Goal: Task Accomplishment & Management: Use online tool/utility

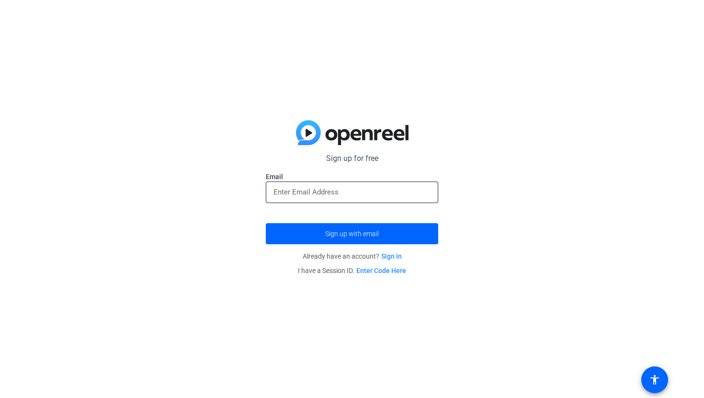
click at [345, 196] on input "email" at bounding box center [352, 192] width 157 height 12
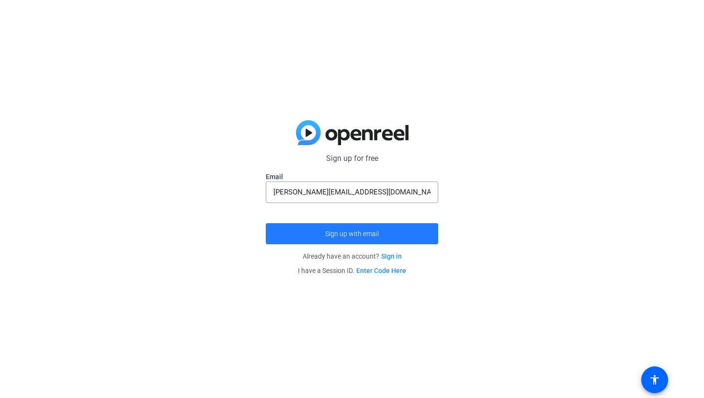
click at [359, 238] on span "submit" at bounding box center [352, 233] width 173 height 23
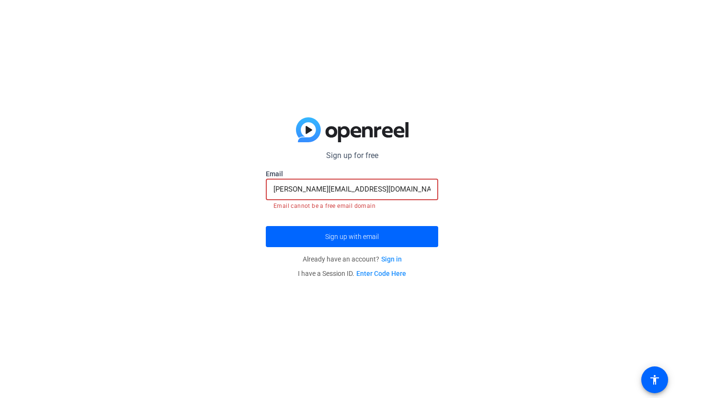
click at [379, 191] on input "[PERSON_NAME][EMAIL_ADDRESS][DOMAIN_NAME]" at bounding box center [352, 190] width 157 height 12
click at [343, 191] on input "[PERSON_NAME][EMAIL_ADDRESS][DOMAIN_NAME]" at bounding box center [352, 190] width 157 height 12
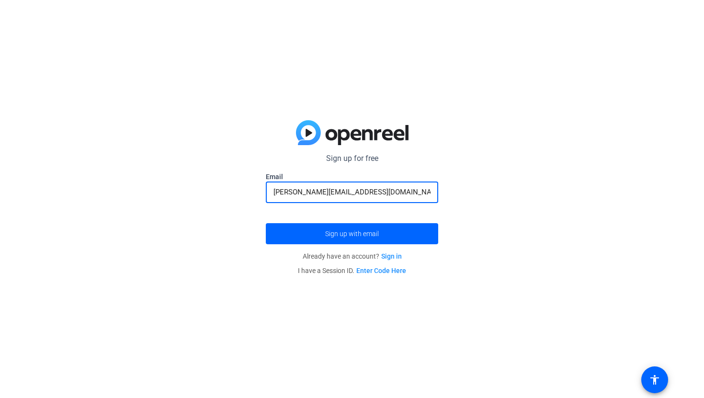
click at [266, 223] on button "Sign up with email" at bounding box center [352, 233] width 173 height 21
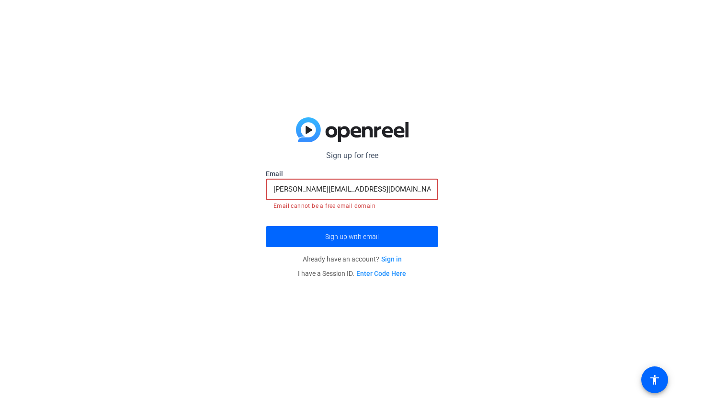
click at [339, 190] on input "[PERSON_NAME][EMAIL_ADDRESS][DOMAIN_NAME]" at bounding box center [352, 190] width 157 height 12
drag, startPoint x: 379, startPoint y: 189, endPoint x: 273, endPoint y: 187, distance: 106.4
click at [273, 187] on div "[PERSON_NAME][EMAIL_ADDRESS][DOMAIN_NAME]" at bounding box center [352, 190] width 173 height 22
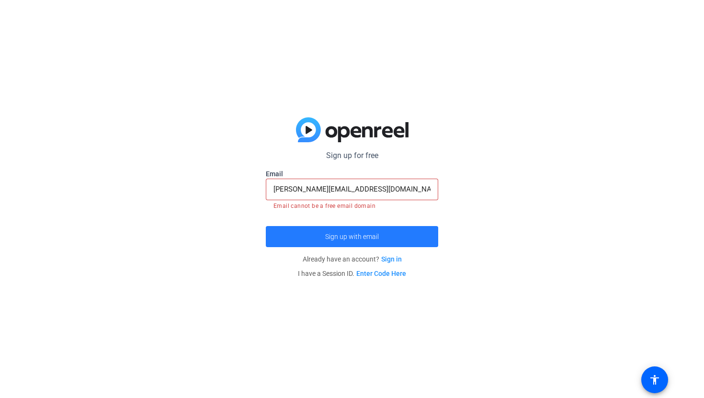
click at [388, 232] on span "submit" at bounding box center [352, 236] width 173 height 23
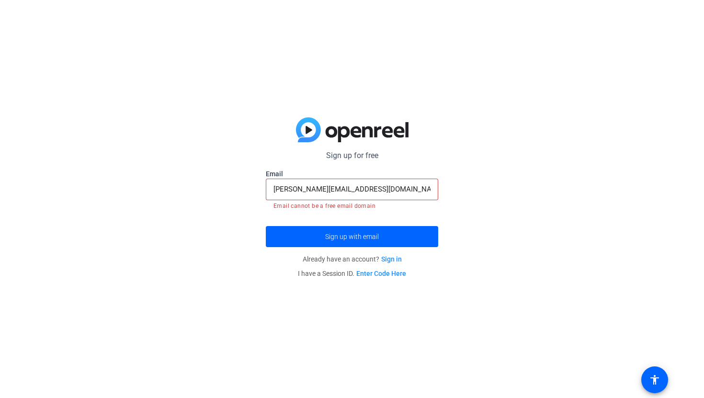
drag, startPoint x: 273, startPoint y: 190, endPoint x: 389, endPoint y: 194, distance: 116.0
click at [389, 194] on div "[PERSON_NAME][EMAIL_ADDRESS][DOMAIN_NAME]" at bounding box center [352, 190] width 173 height 22
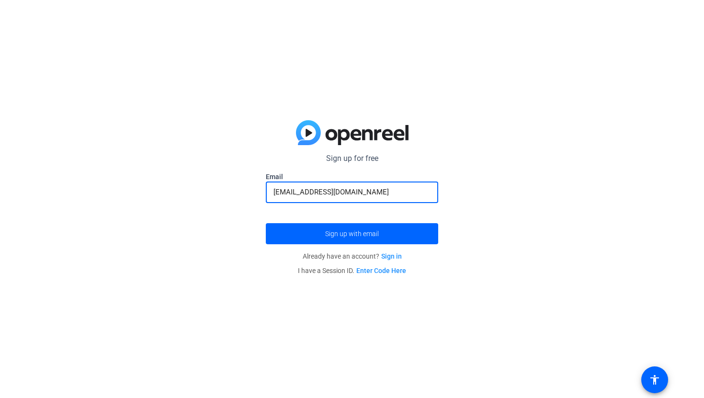
type input "[EMAIL_ADDRESS][DOMAIN_NAME]"
click at [266, 223] on button "Sign up with email" at bounding box center [352, 233] width 173 height 21
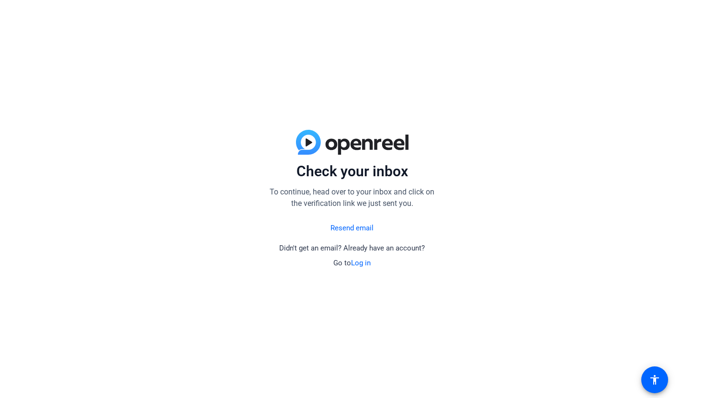
click at [353, 398] on div "Check your inbox To continue, head over to your inbox and click on the verifica…" at bounding box center [352, 199] width 704 height 398
click at [559, 398] on div "Check your inbox To continue, head over to your inbox and click on the verifica…" at bounding box center [352, 199] width 704 height 398
click at [491, 396] on div "Check your inbox To continue, head over to your inbox and click on the verifica…" at bounding box center [352, 199] width 704 height 398
click at [355, 264] on link "Log in" at bounding box center [361, 263] width 20 height 9
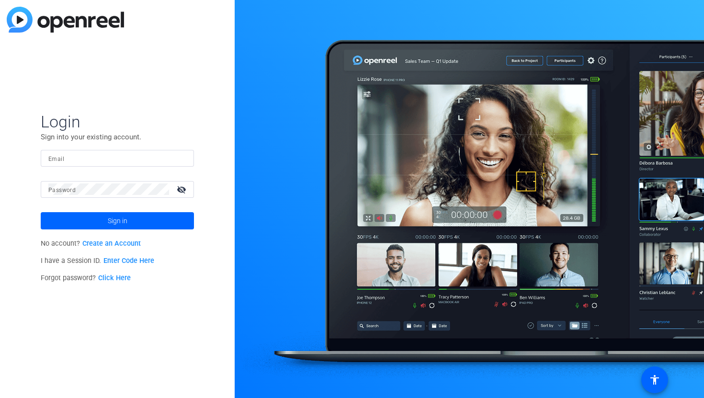
click at [157, 154] on input "Email" at bounding box center [117, 158] width 138 height 12
click at [115, 160] on input "Email" at bounding box center [117, 158] width 138 height 12
type input "[EMAIL_ADDRESS][DOMAIN_NAME]"
click at [56, 188] on mat-label "Password" at bounding box center [61, 190] width 27 height 7
click at [41, 212] on button "Sign in" at bounding box center [117, 220] width 153 height 17
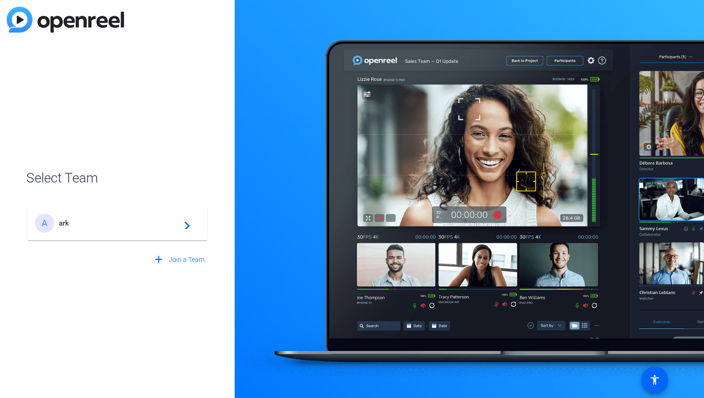
click at [70, 230] on div "A ark navigate_next" at bounding box center [117, 223] width 165 height 19
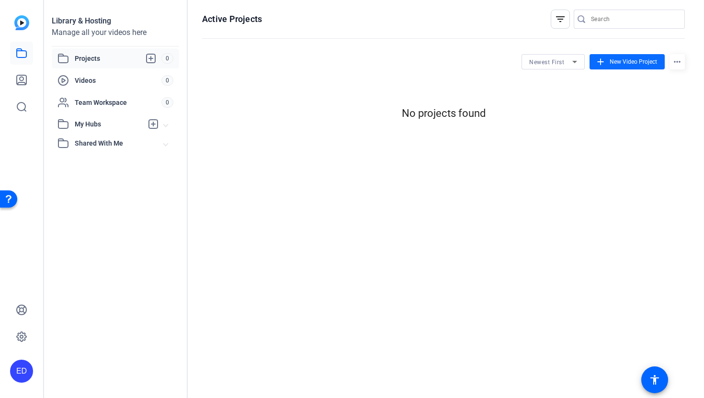
click at [612, 60] on span "New Video Project" at bounding box center [633, 62] width 47 height 9
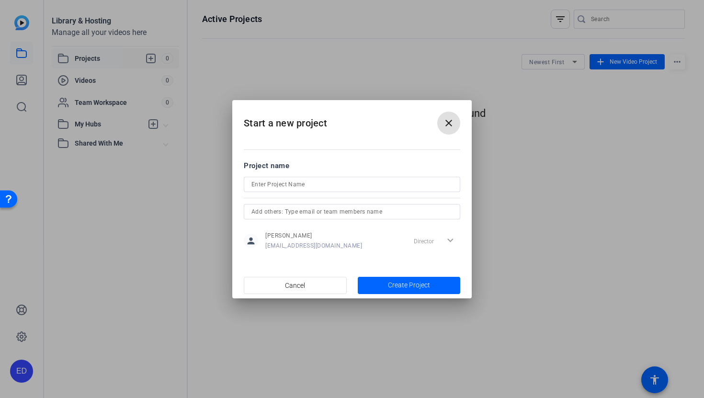
click at [328, 184] on input at bounding box center [352, 185] width 201 height 12
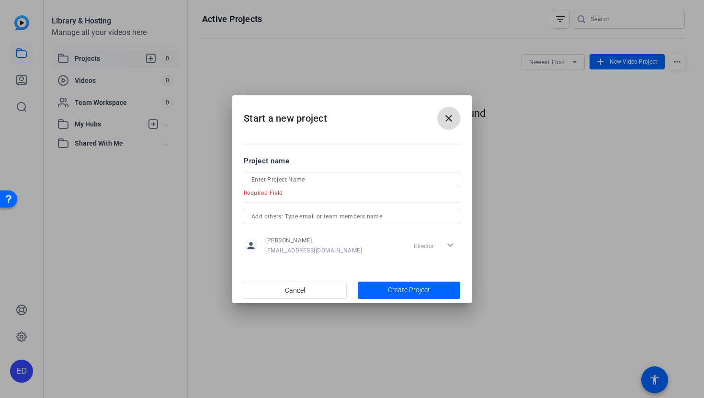
click at [0, 0] on button "close" at bounding box center [0, 0] width 0 height 0
